Goal: Navigation & Orientation: Find specific page/section

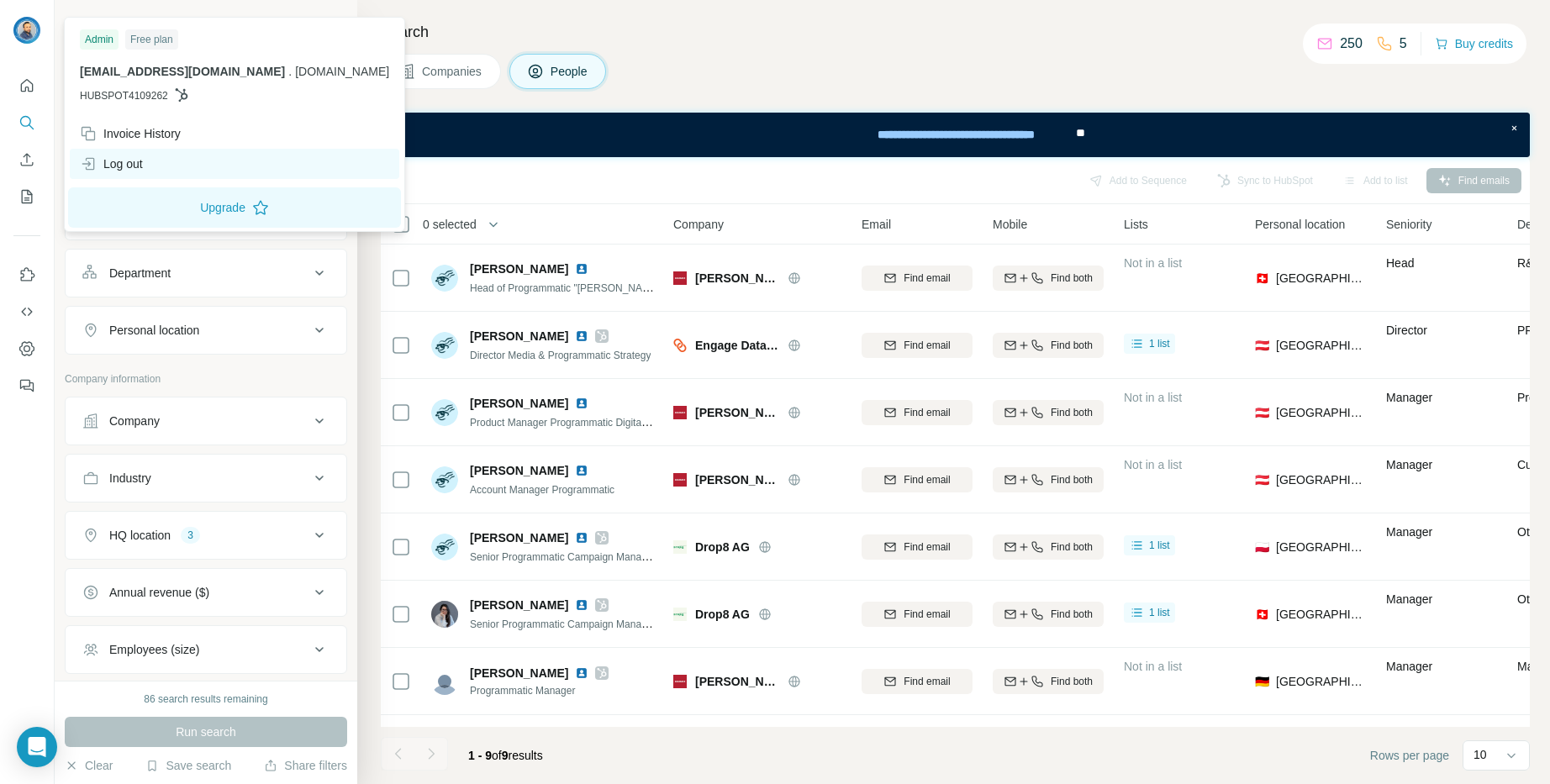
click at [118, 161] on div "Log out" at bounding box center [110, 164] width 63 height 16
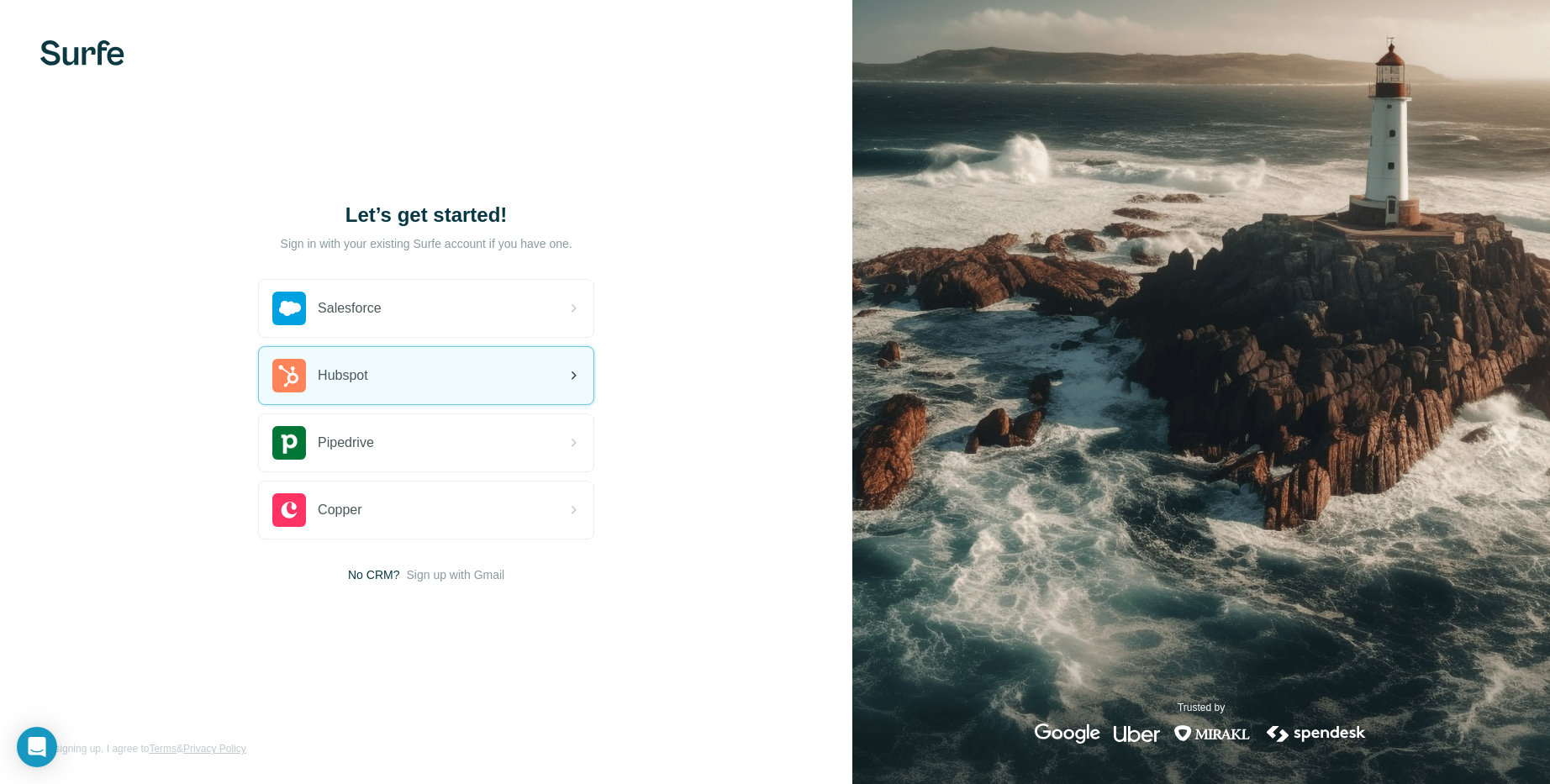
click at [397, 374] on div "Hubspot" at bounding box center [426, 376] width 335 height 57
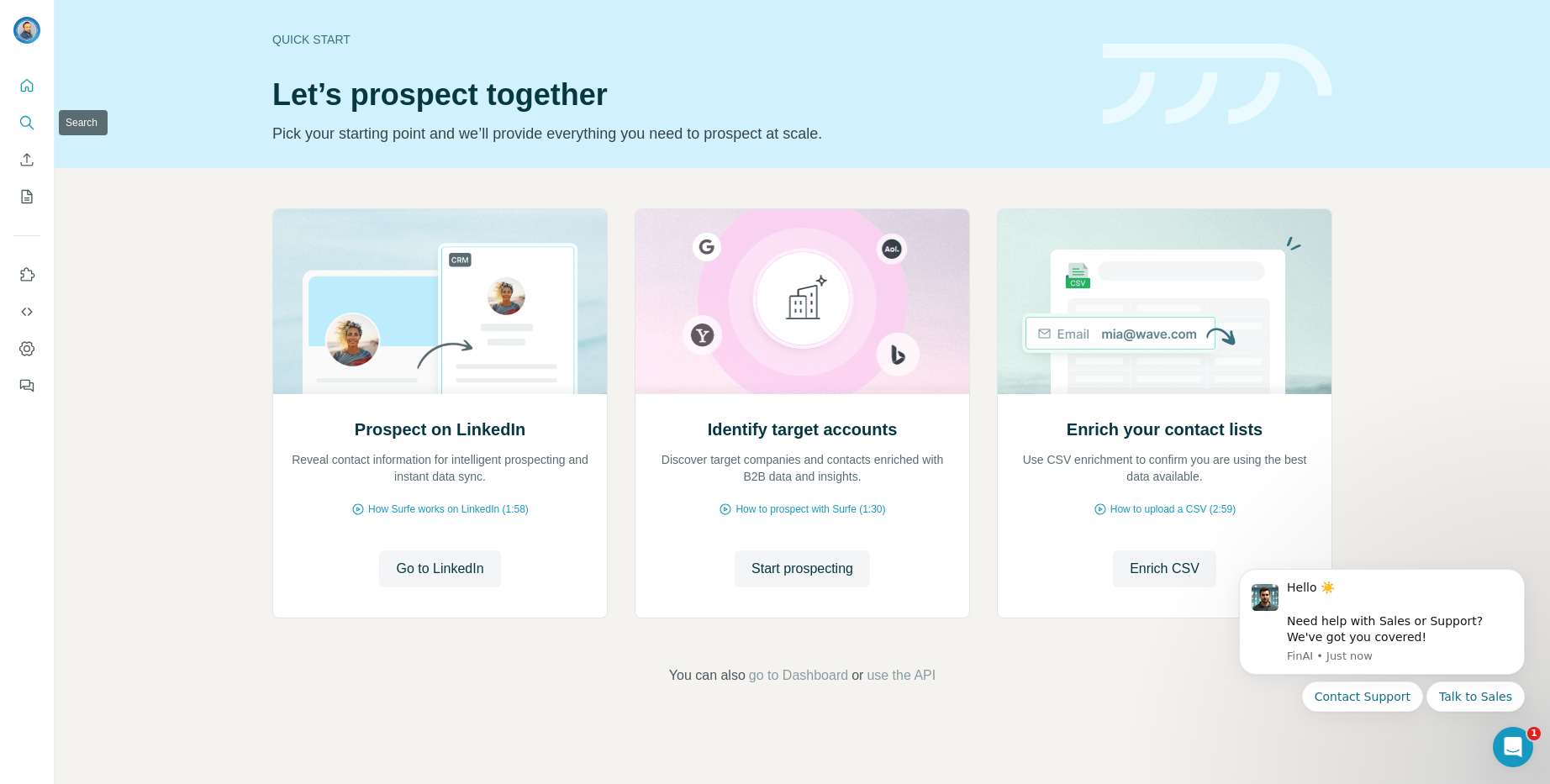
click at [32, 126] on icon "Search" at bounding box center [26, 122] width 16 height 16
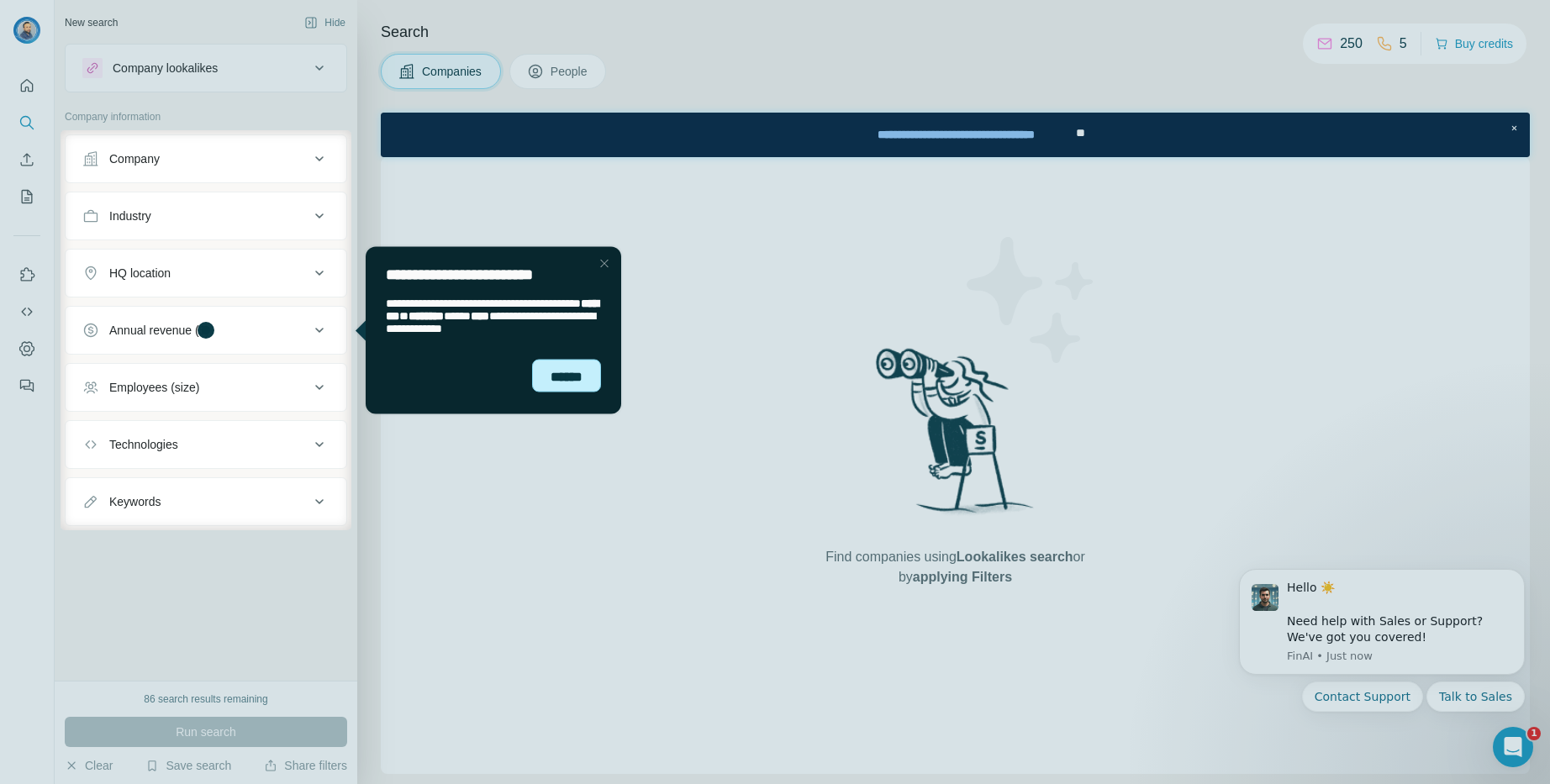
click at [570, 379] on div "******" at bounding box center [566, 376] width 69 height 34
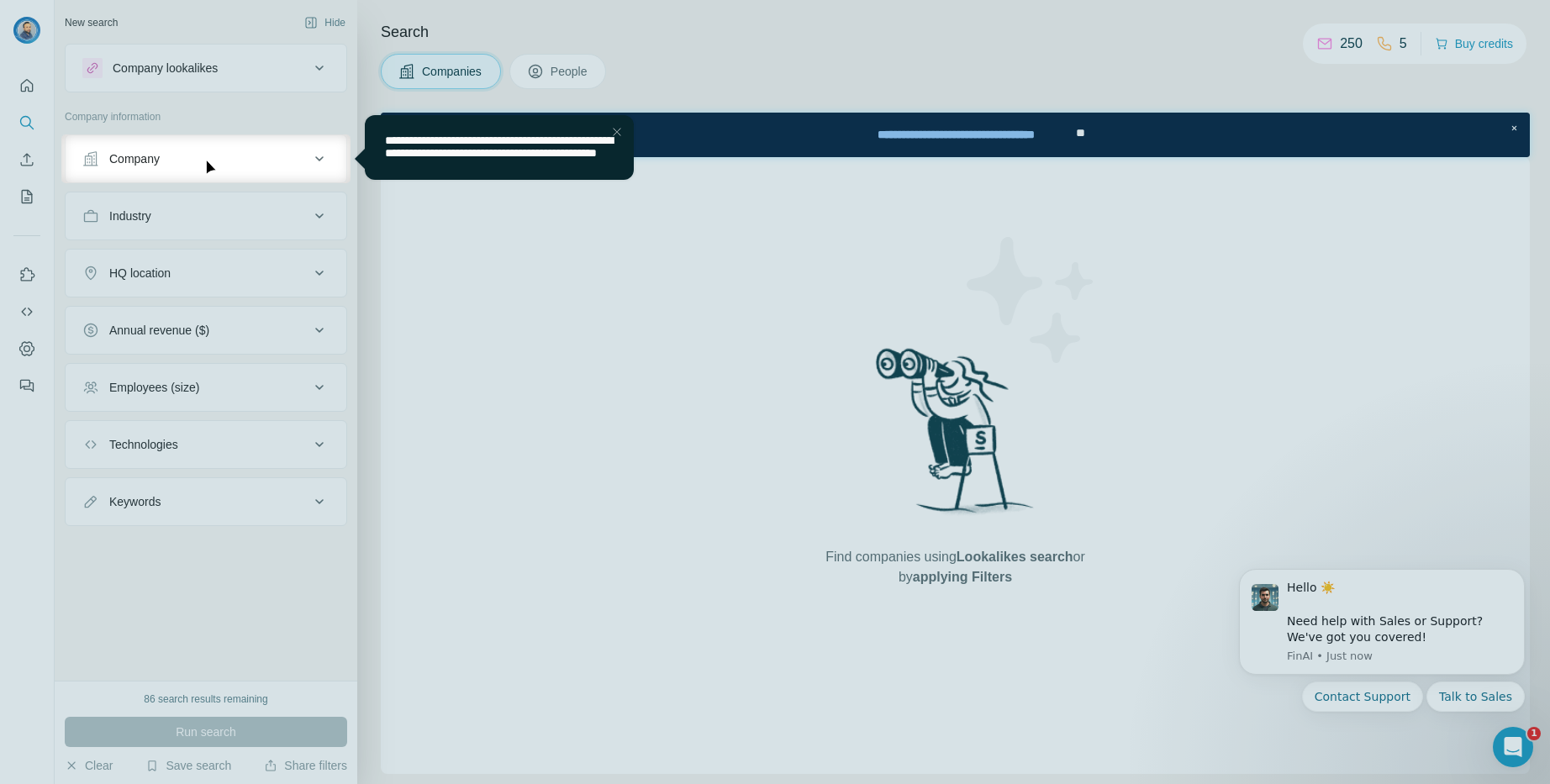
click at [614, 133] on div "Close Step" at bounding box center [617, 132] width 20 height 20
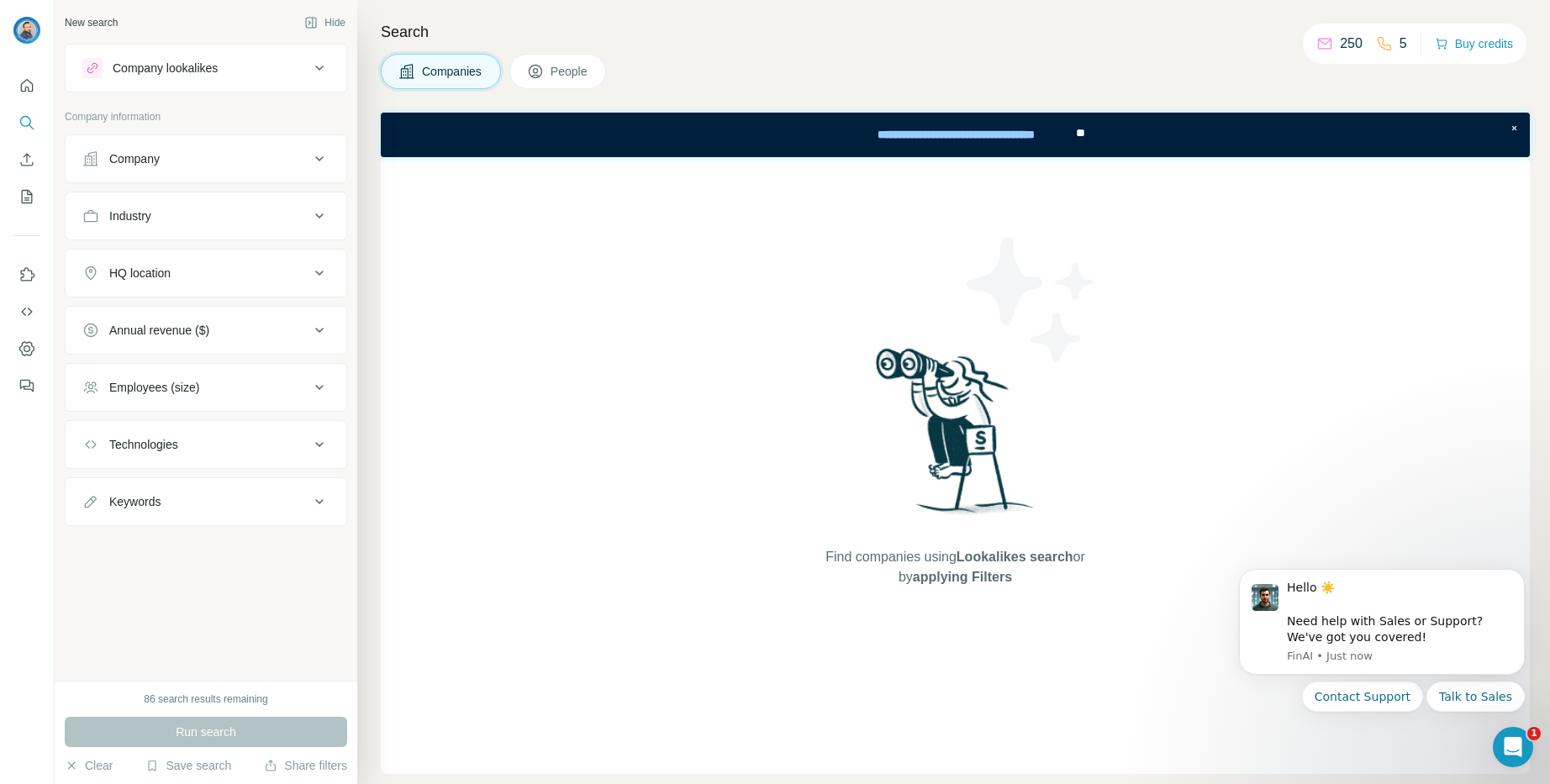
click at [316, 68] on icon at bounding box center [319, 68] width 20 height 20
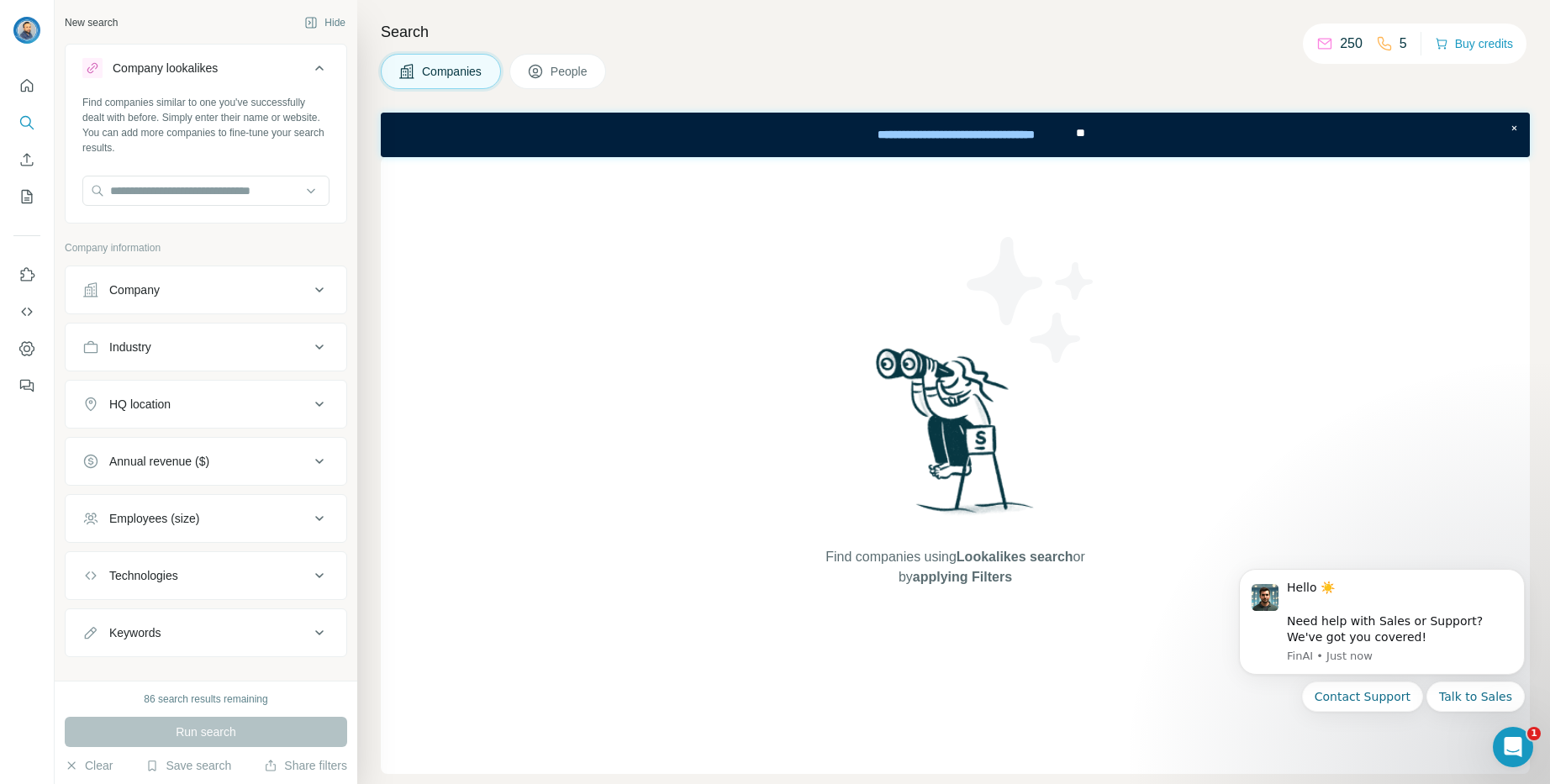
click at [316, 68] on icon at bounding box center [319, 68] width 20 height 20
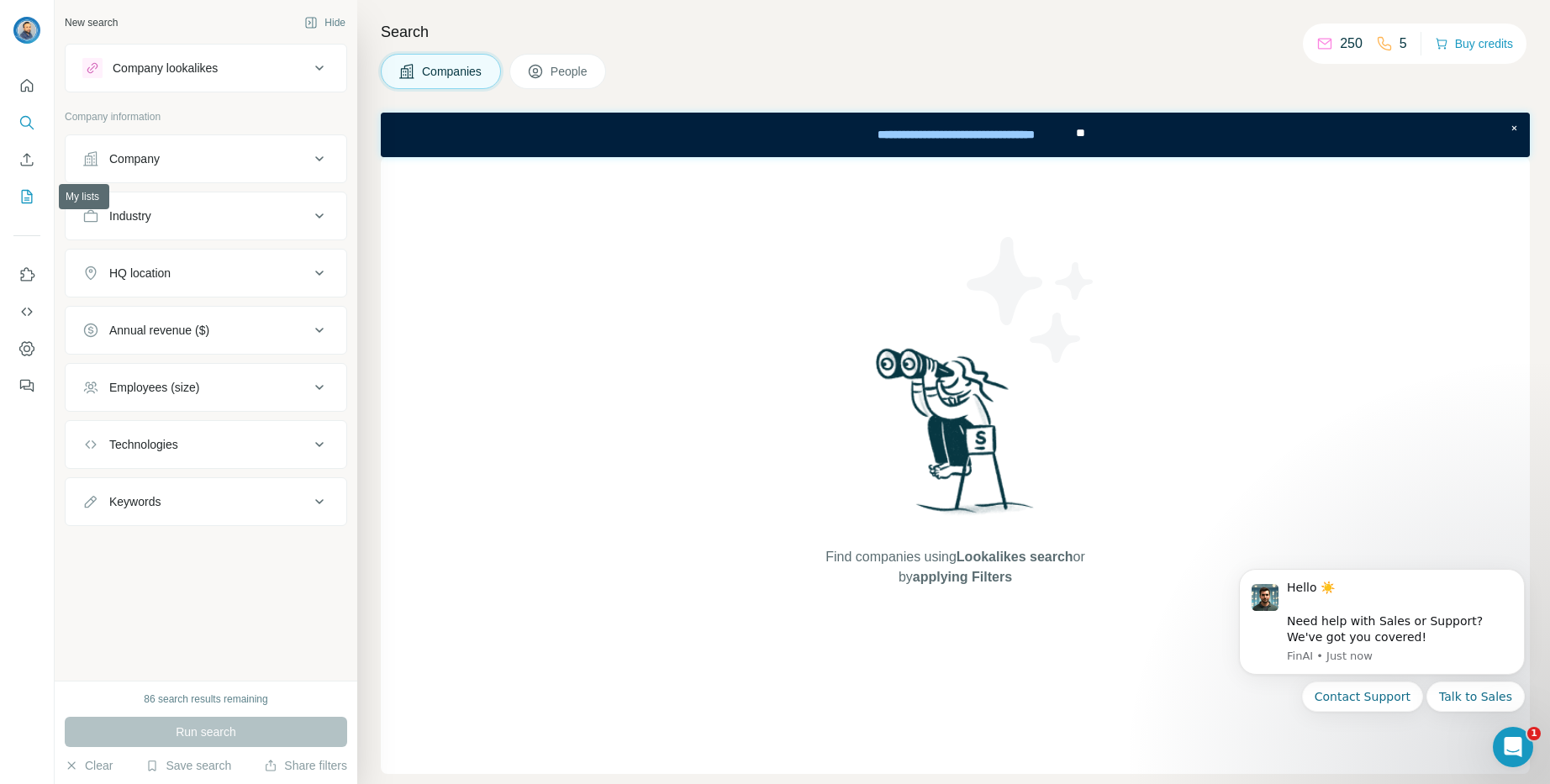
click at [27, 196] on icon "My lists" at bounding box center [26, 196] width 16 height 16
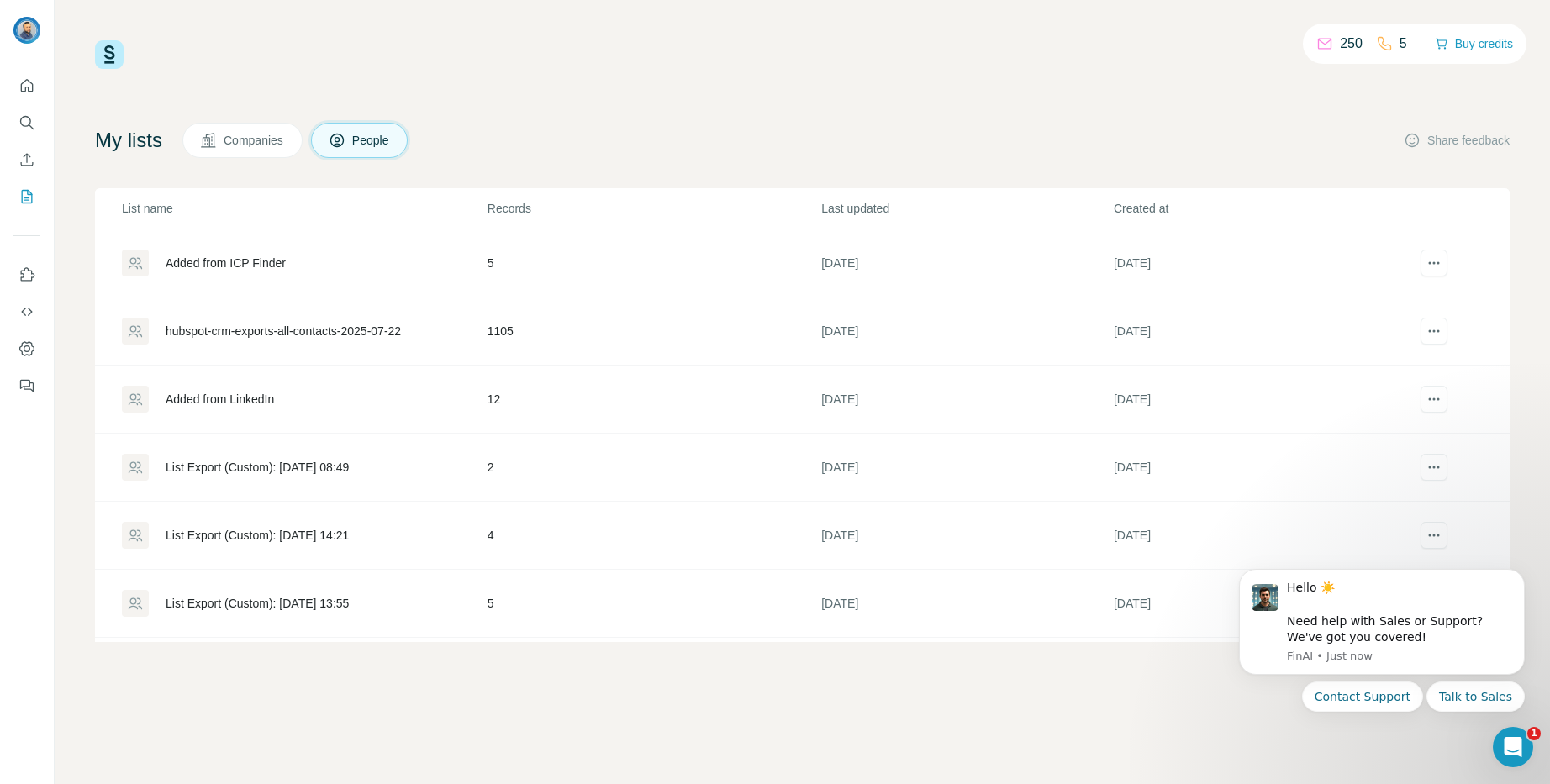
click at [258, 137] on span "Companies" at bounding box center [254, 139] width 61 height 16
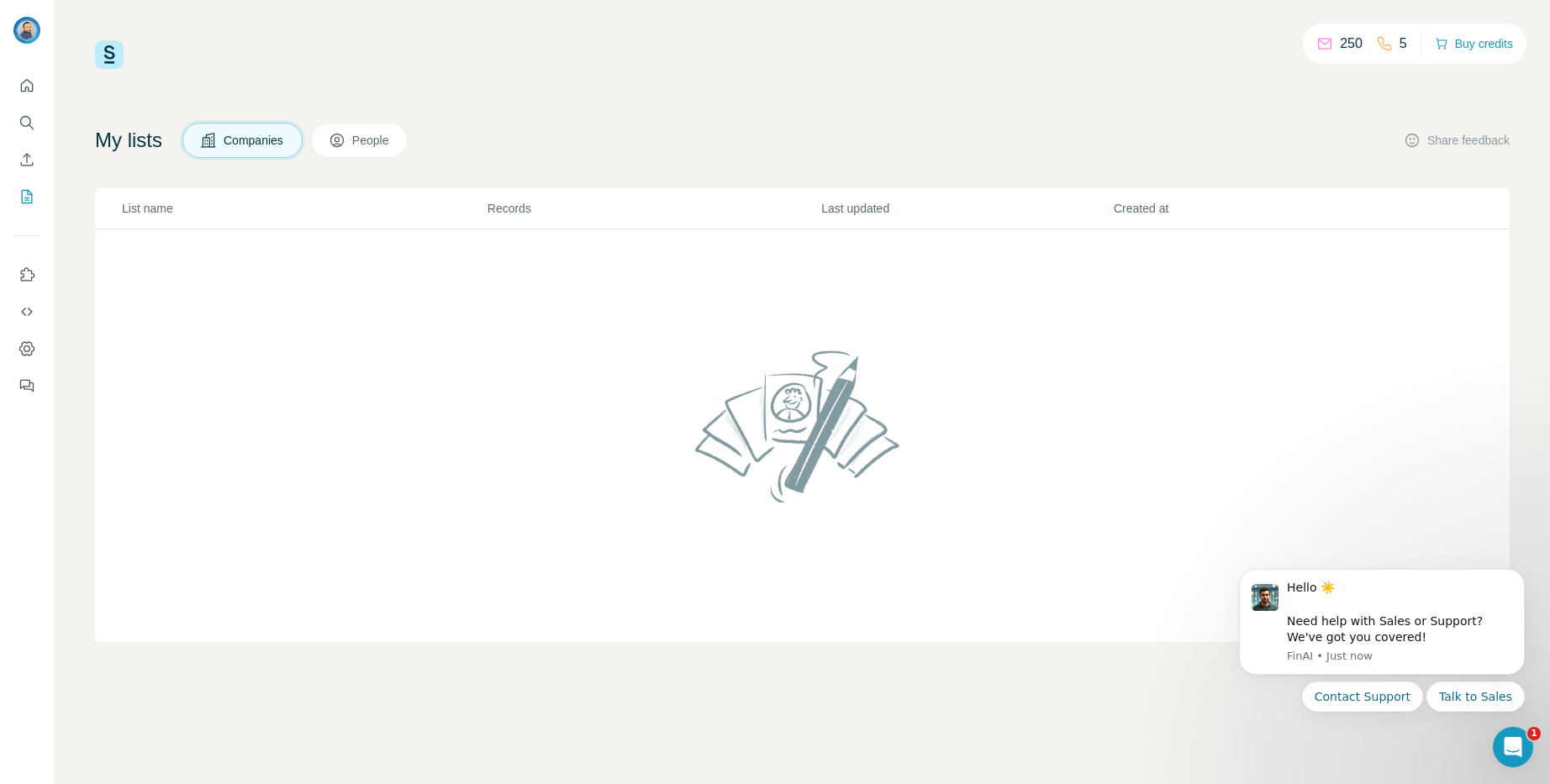
click at [380, 138] on span "People" at bounding box center [372, 139] width 39 height 16
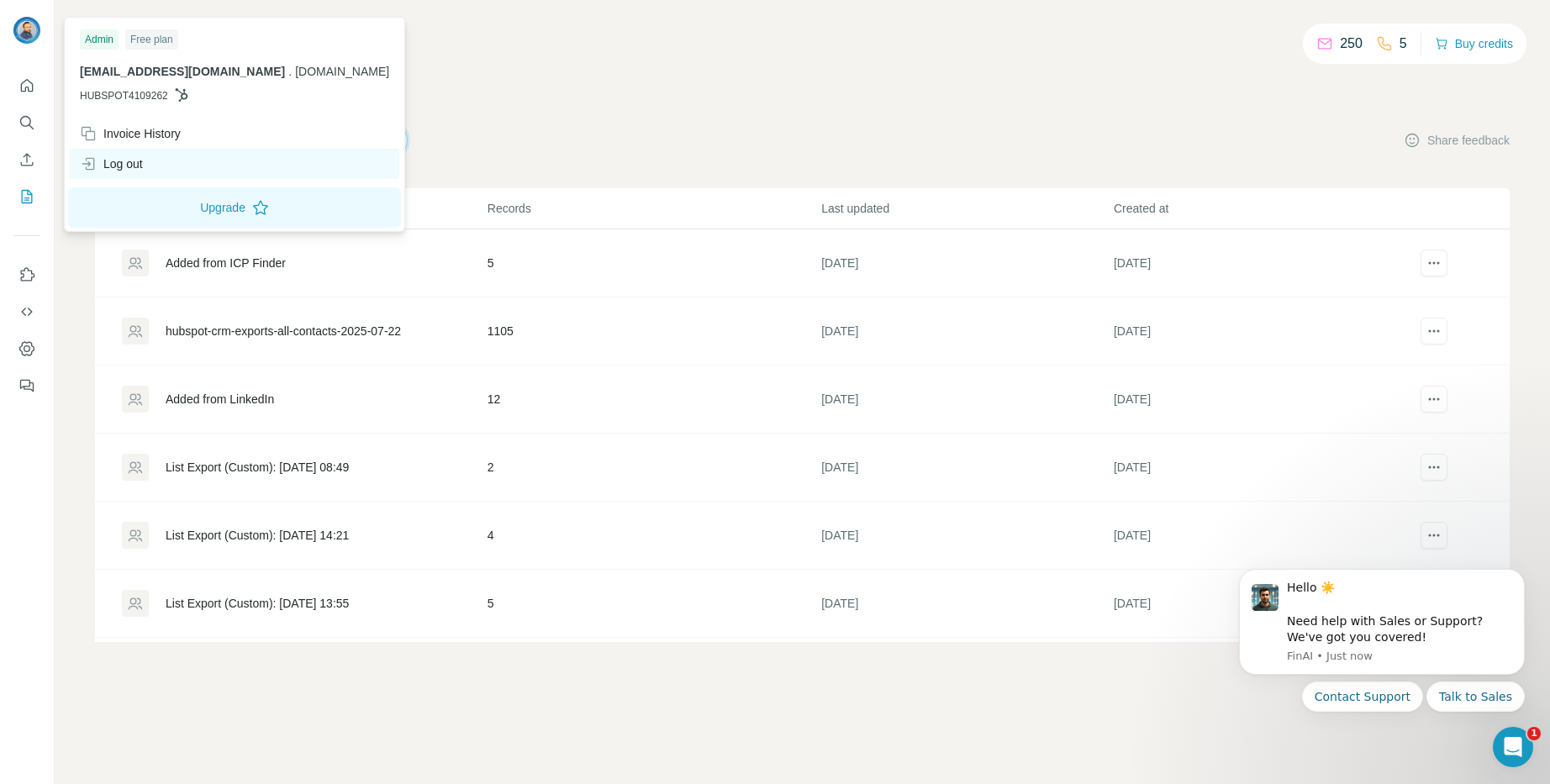
click at [134, 163] on div "Log out" at bounding box center [110, 164] width 63 height 16
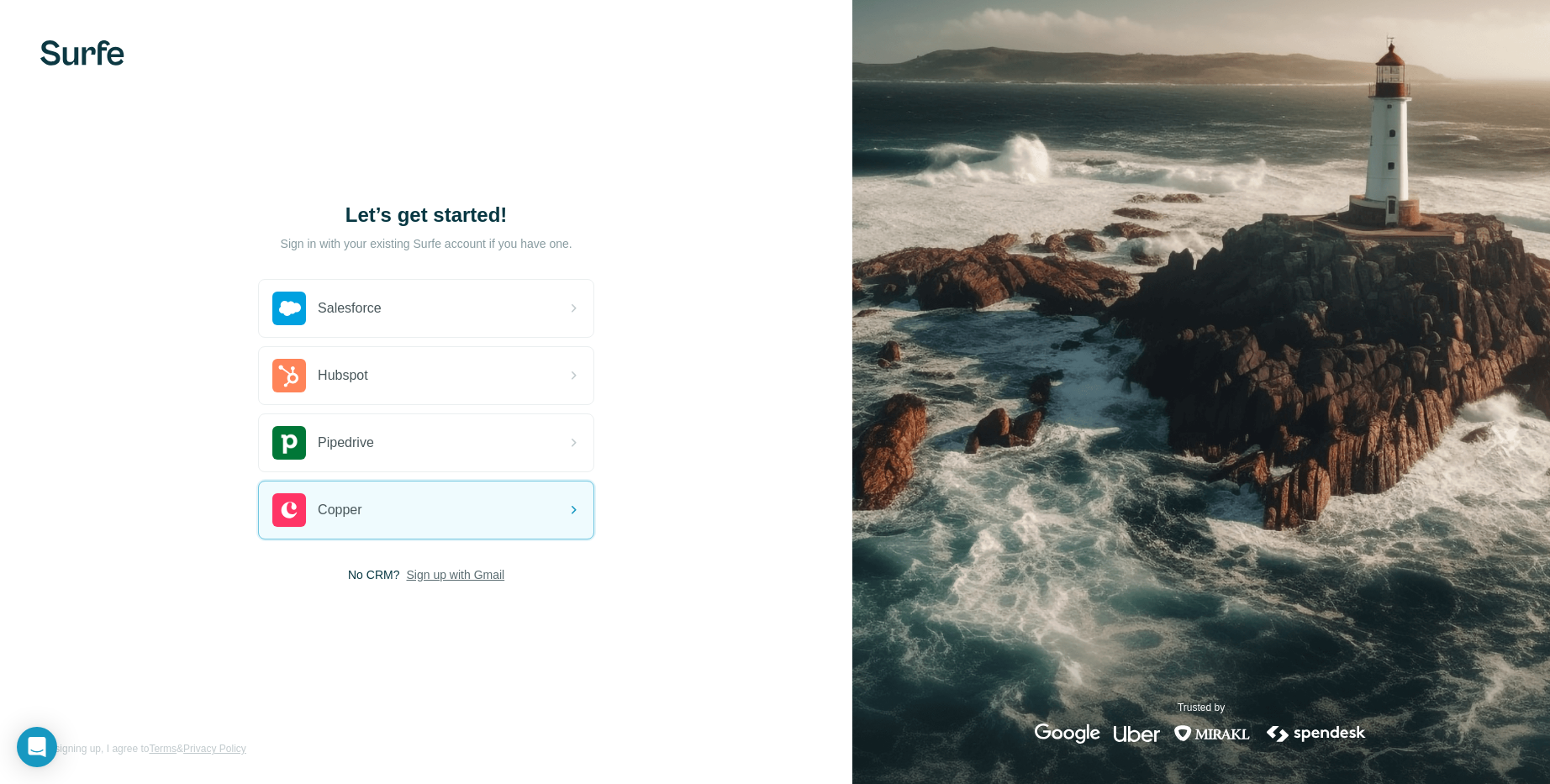
click at [468, 574] on span "Sign up with Gmail" at bounding box center [455, 574] width 99 height 16
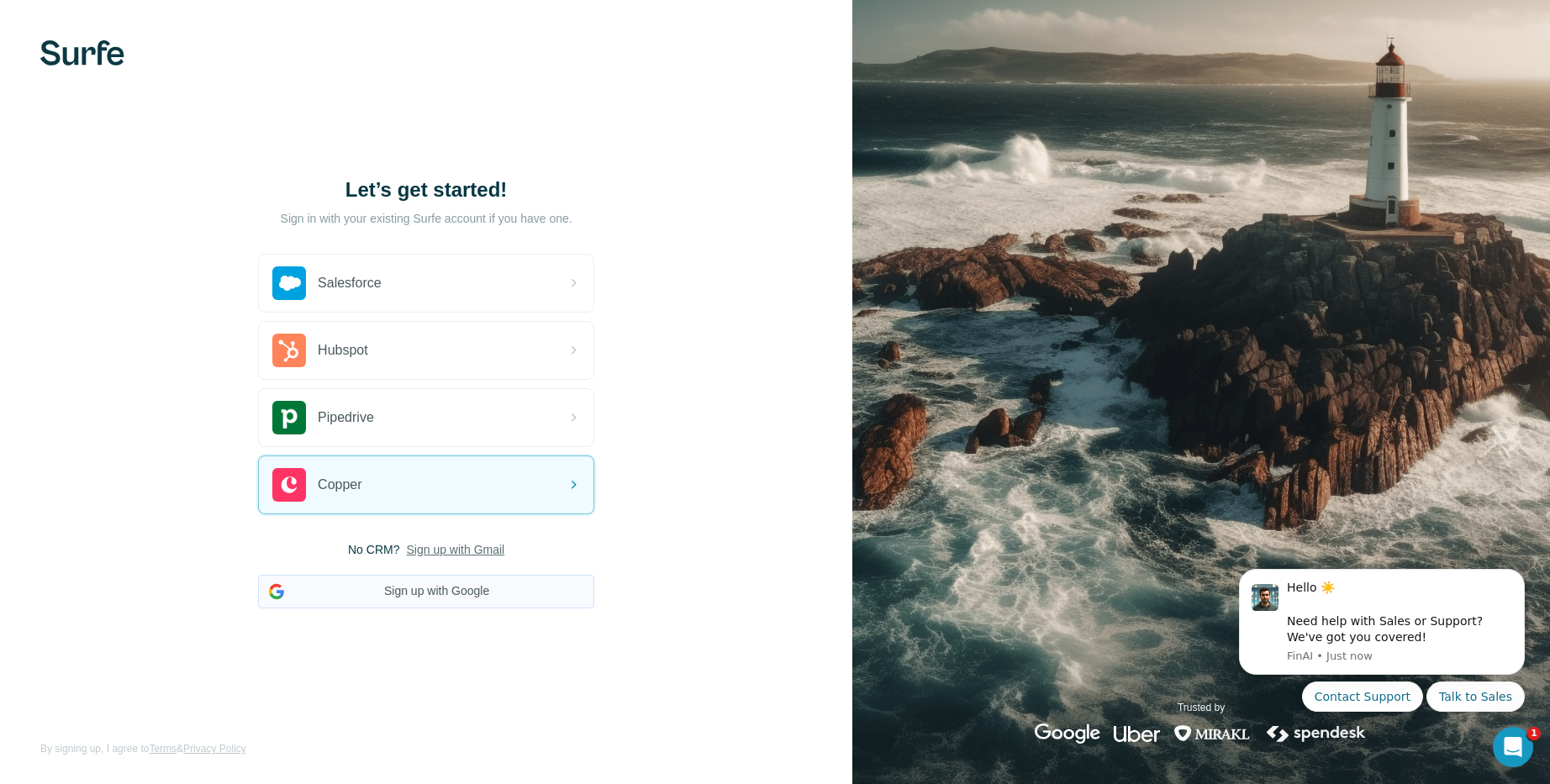
click at [447, 592] on button "Sign up with Google" at bounding box center [426, 591] width 336 height 34
